Goal: Transaction & Acquisition: Purchase product/service

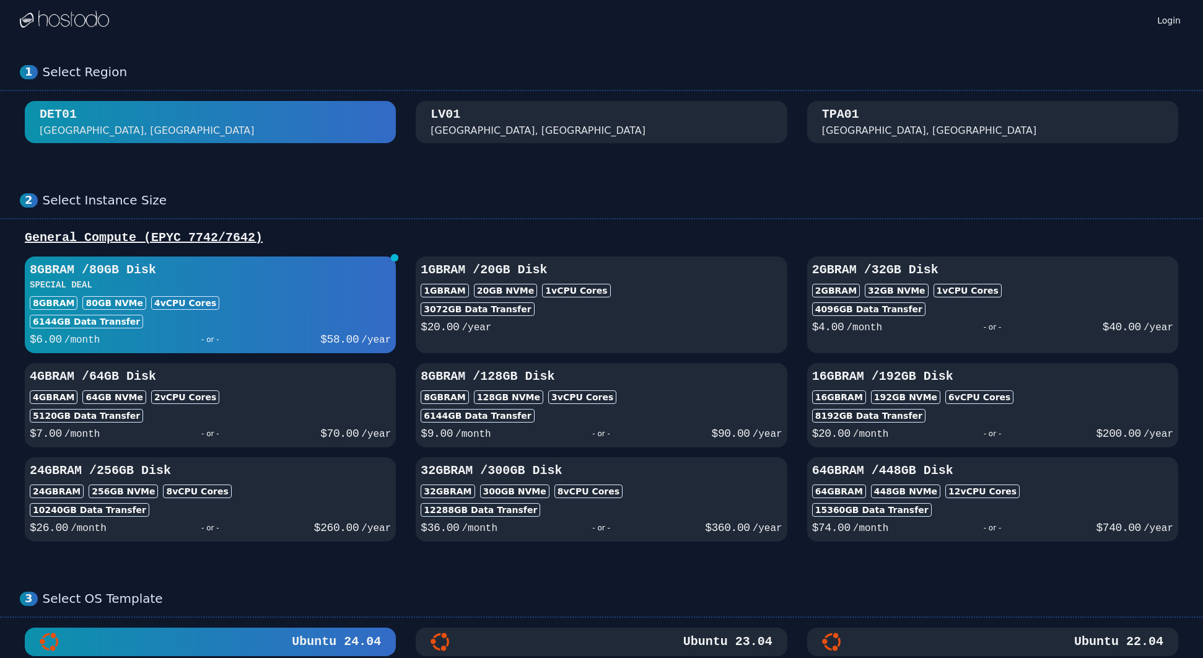
drag, startPoint x: 492, startPoint y: 126, endPoint x: 493, endPoint y: 71, distance: 55.7
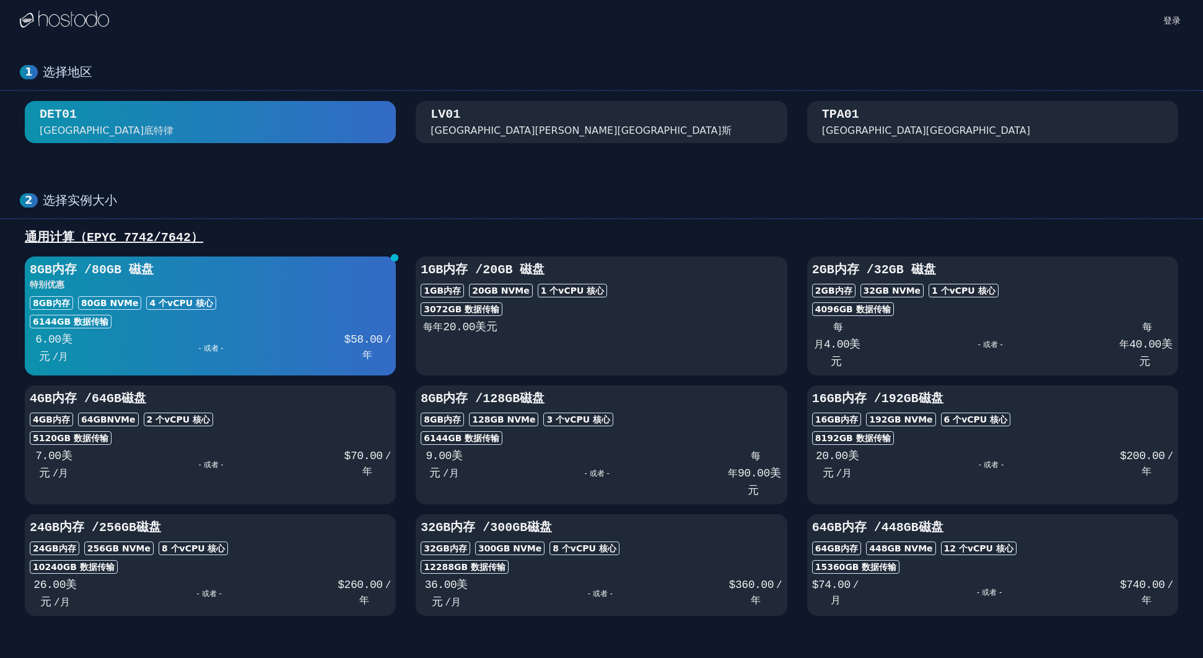
click at [149, 238] on font "通用计算（EPYC 7742/7642）" at bounding box center [114, 237] width 178 height 14
click at [223, 238] on div "通用计算（EPYC 7742/7642）" at bounding box center [601, 237] width 1163 height 17
click at [515, 133] on font "内华达州拉斯维加斯" at bounding box center [580, 130] width 300 height 12
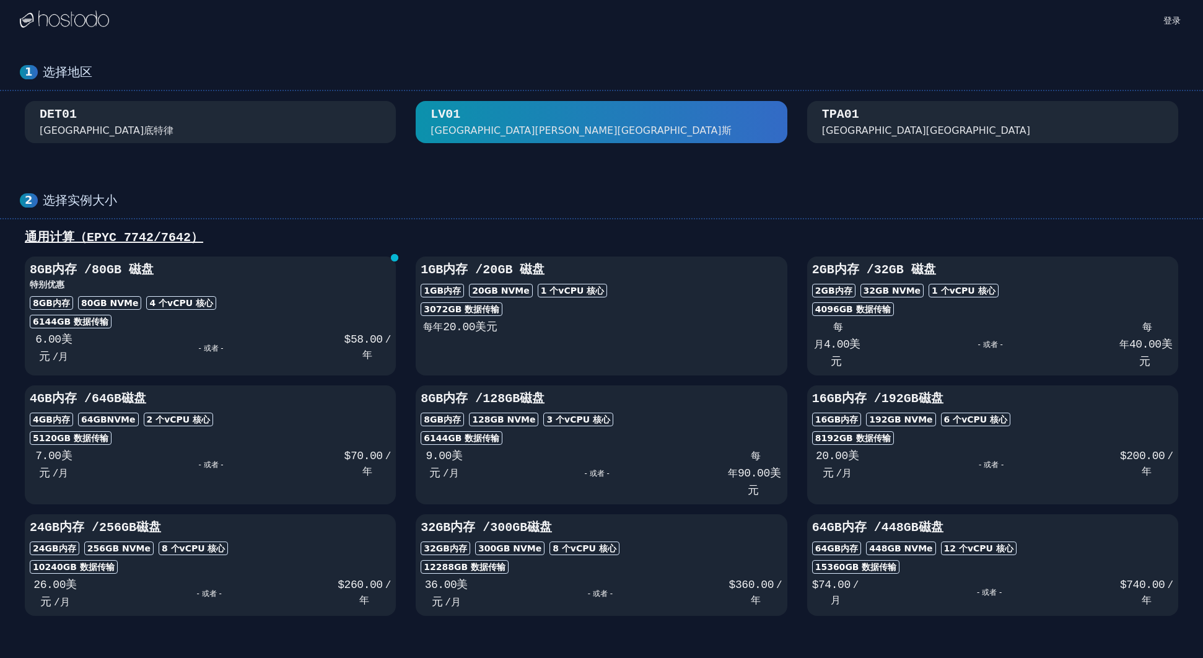
click at [947, 116] on button "TPA01 佛罗里达州坦帕市" at bounding box center [992, 122] width 371 height 42
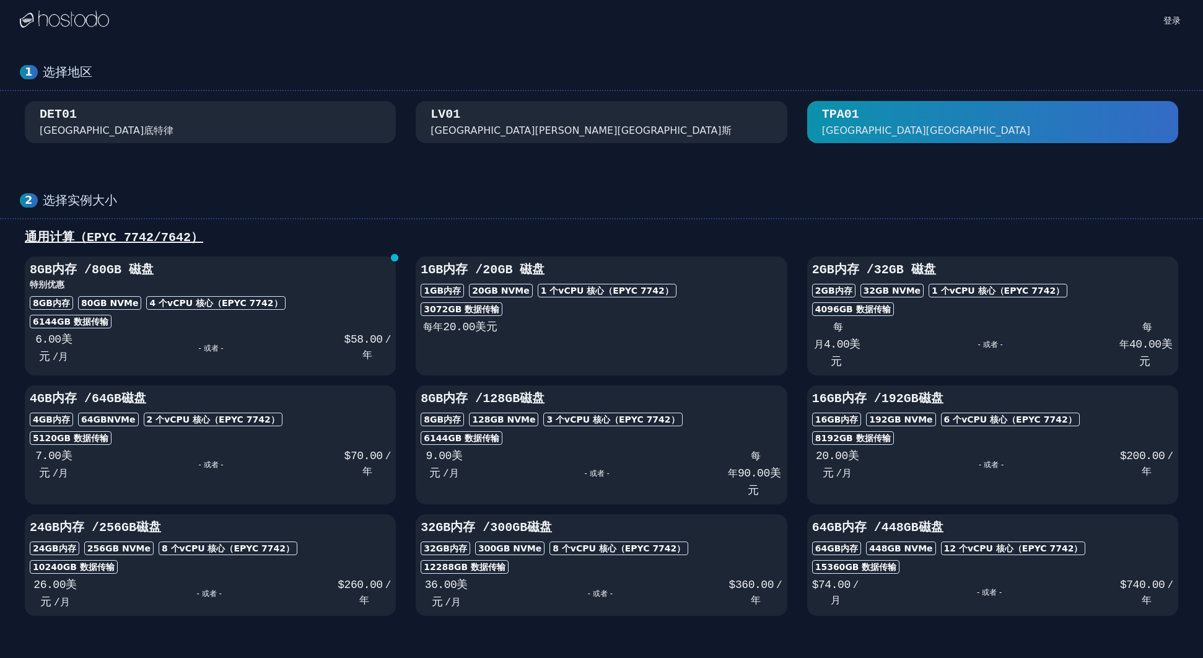
click at [595, 123] on button "LV01 内华达州拉斯维加斯" at bounding box center [601, 122] width 371 height 42
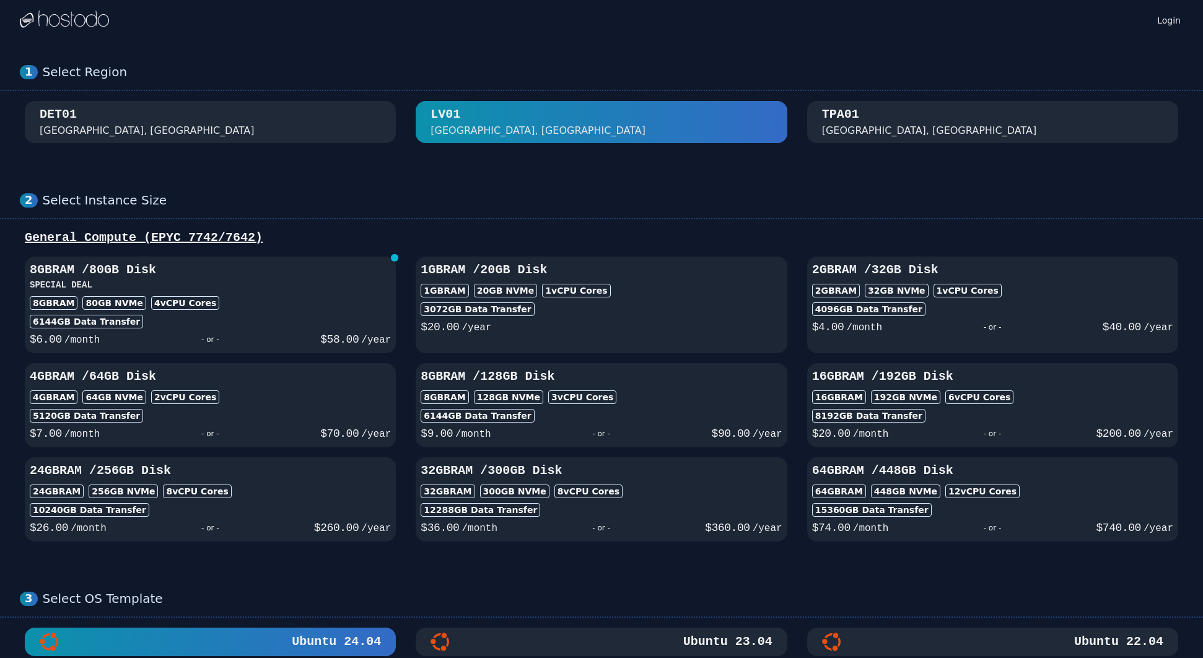
click at [938, 123] on button "TPA01 [GEOGRAPHIC_DATA], [GEOGRAPHIC_DATA]" at bounding box center [992, 122] width 371 height 42
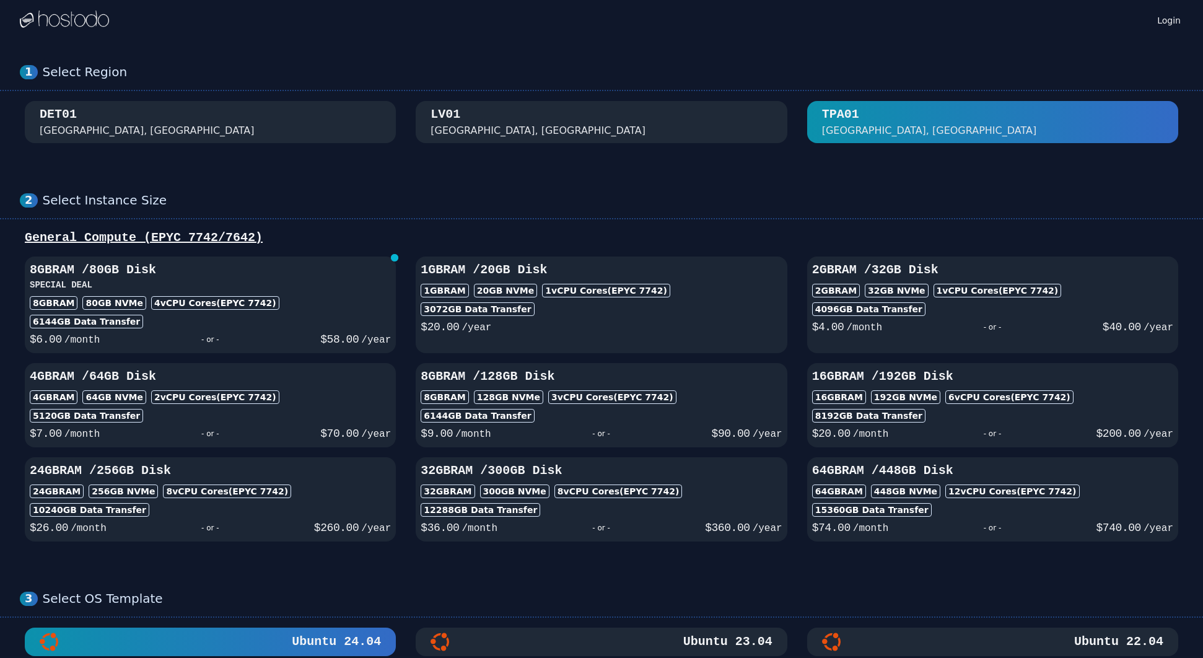
click at [630, 129] on button "[GEOGRAPHIC_DATA], [GEOGRAPHIC_DATA]" at bounding box center [601, 122] width 371 height 42
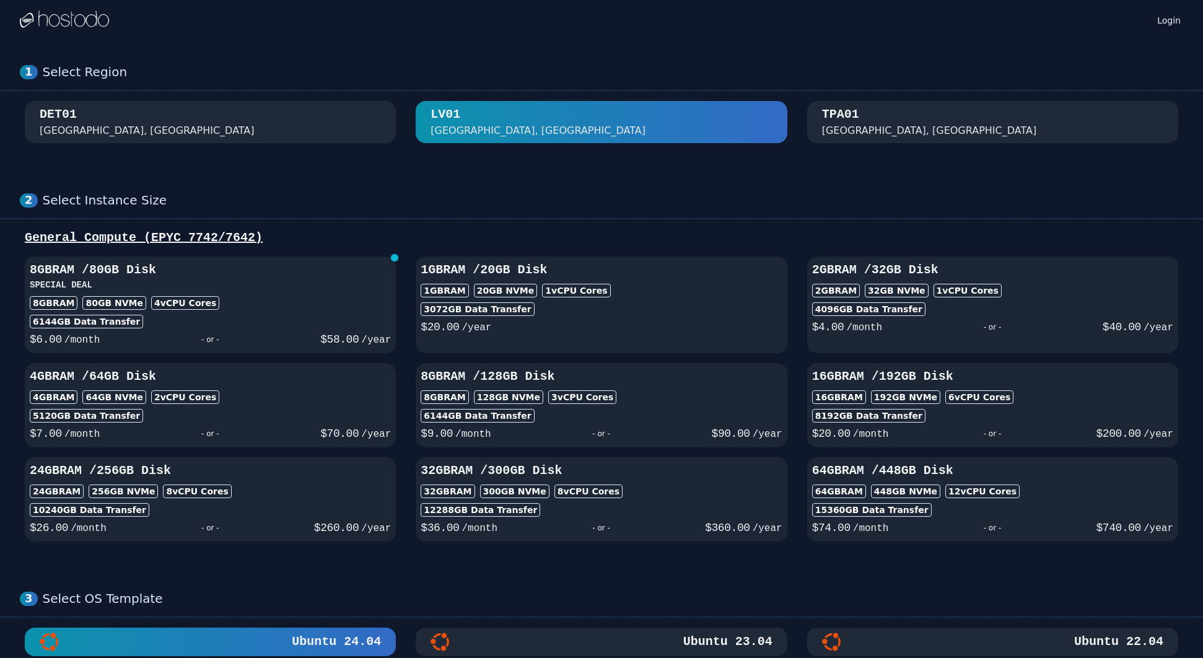
click at [918, 120] on button "TPA01 [GEOGRAPHIC_DATA], [GEOGRAPHIC_DATA]" at bounding box center [992, 122] width 371 height 42
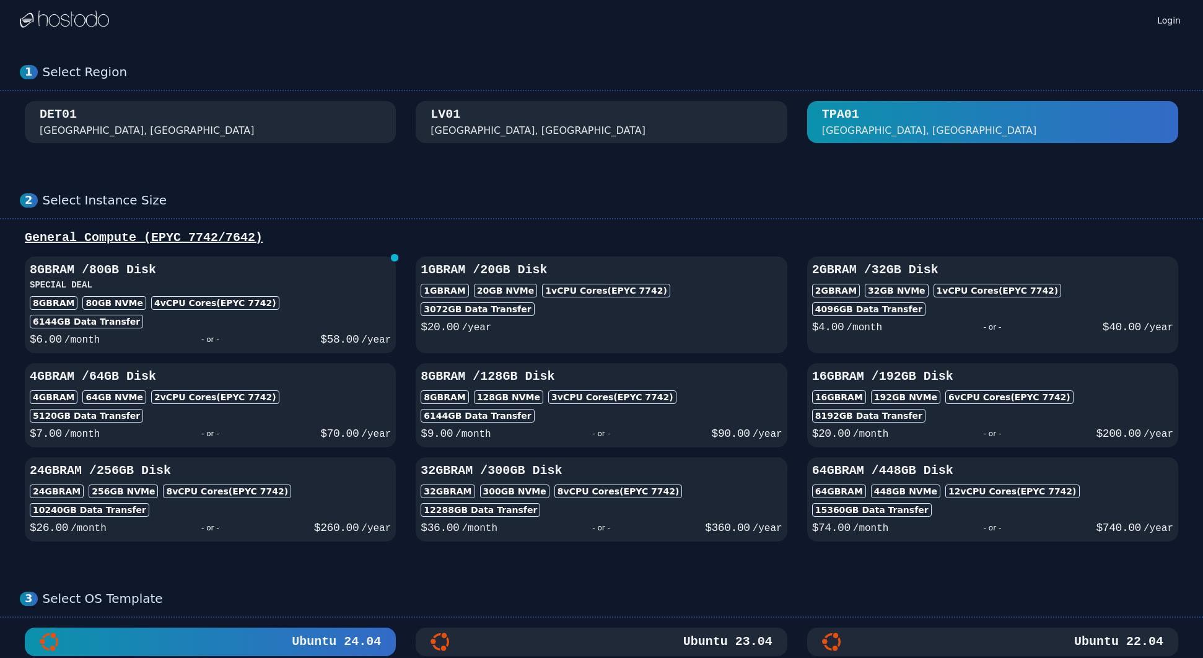
click at [537, 125] on button "[GEOGRAPHIC_DATA], [GEOGRAPHIC_DATA]" at bounding box center [601, 122] width 371 height 42
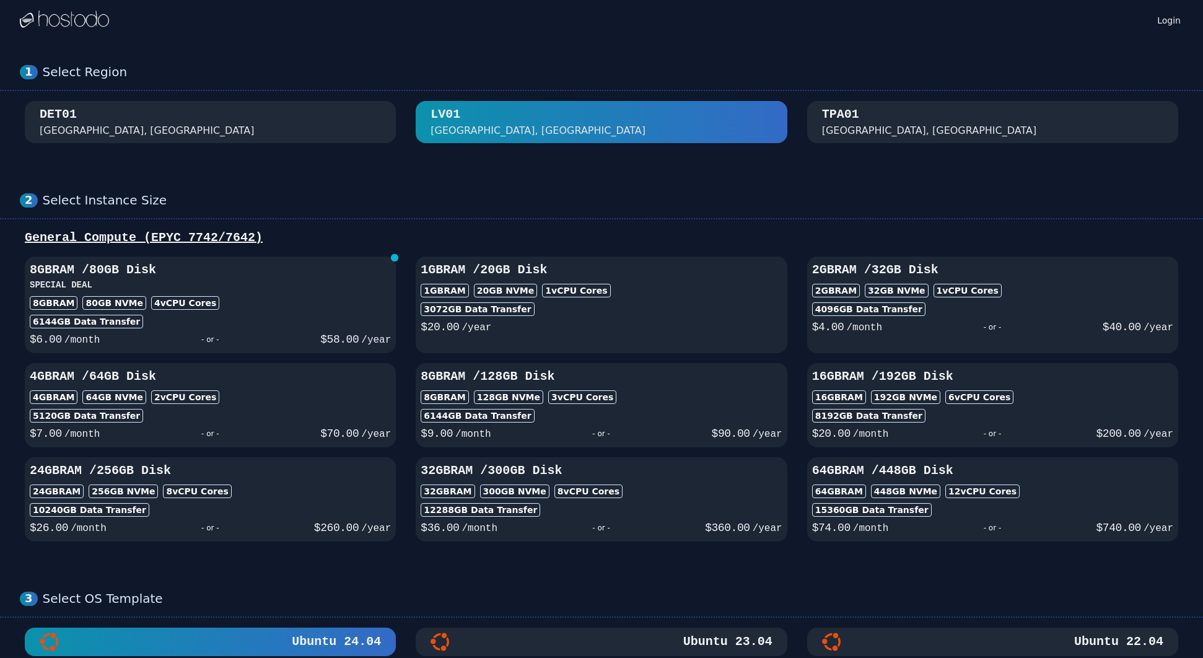
click at [283, 132] on button "DET01 [GEOGRAPHIC_DATA], [GEOGRAPHIC_DATA]" at bounding box center [210, 122] width 371 height 42
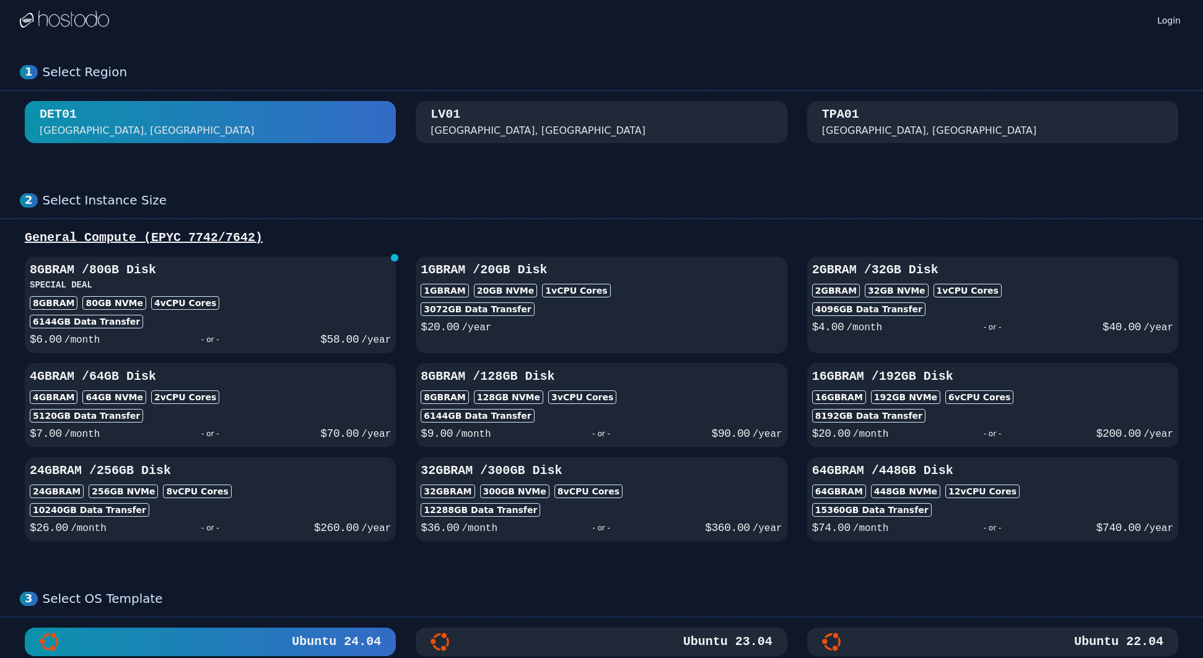
click at [550, 131] on button "[GEOGRAPHIC_DATA], [GEOGRAPHIC_DATA]" at bounding box center [601, 122] width 371 height 42
